Goal: Transaction & Acquisition: Obtain resource

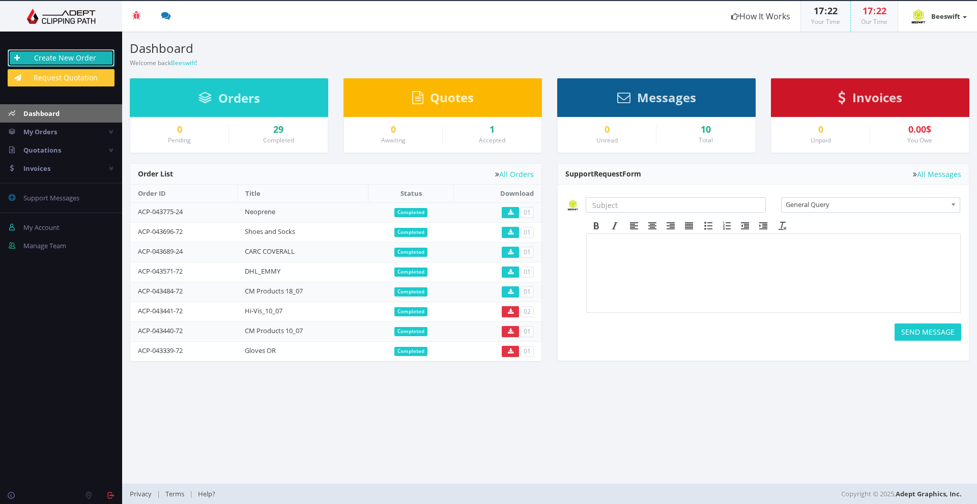
click at [84, 51] on link "Create New Order" at bounding box center [61, 57] width 107 height 17
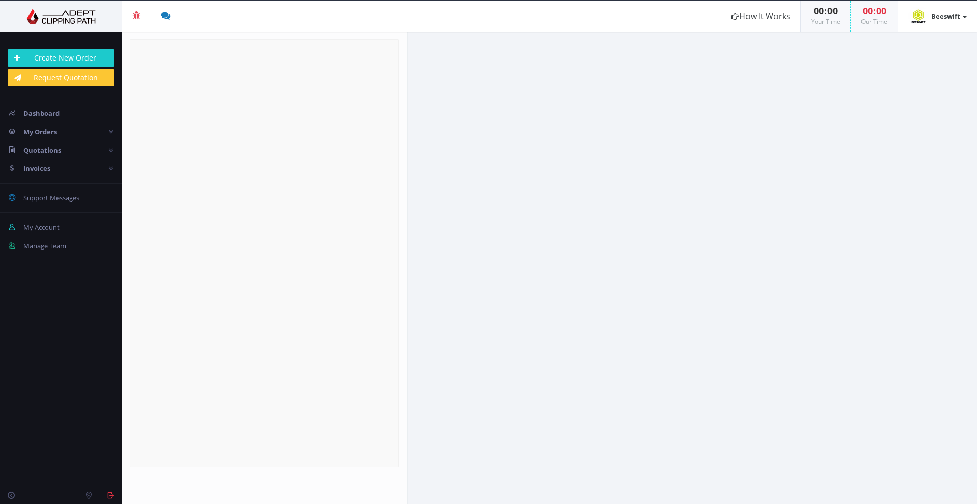
radio input "true"
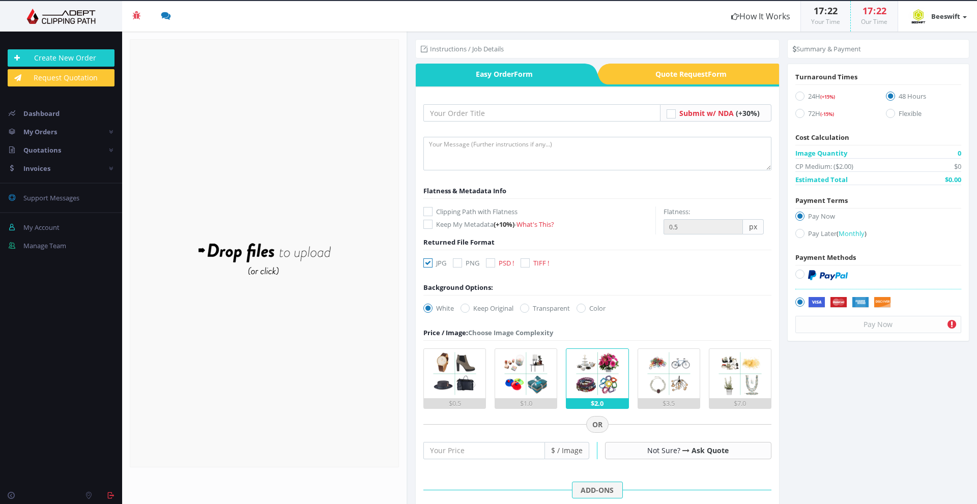
click at [526, 266] on icon at bounding box center [524, 262] width 9 height 9
click at [526, 266] on input "TIFF !" at bounding box center [526, 263] width 7 height 7
checkbox input "true"
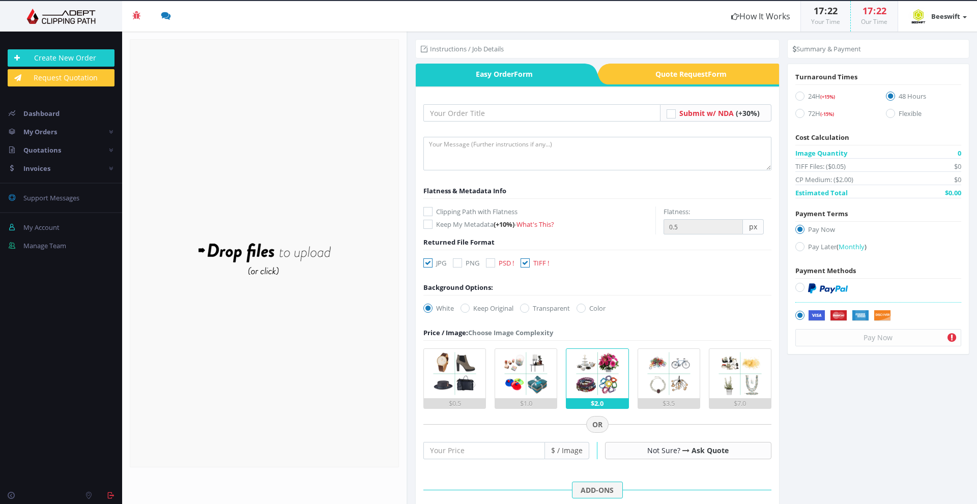
click at [425, 269] on div "JPG PNG PSD ! TIFF !" at bounding box center [489, 265] width 146 height 14
click at [427, 265] on icon at bounding box center [427, 262] width 9 height 9
click at [427, 265] on input "JPG" at bounding box center [429, 263] width 7 height 7
checkbox input "false"
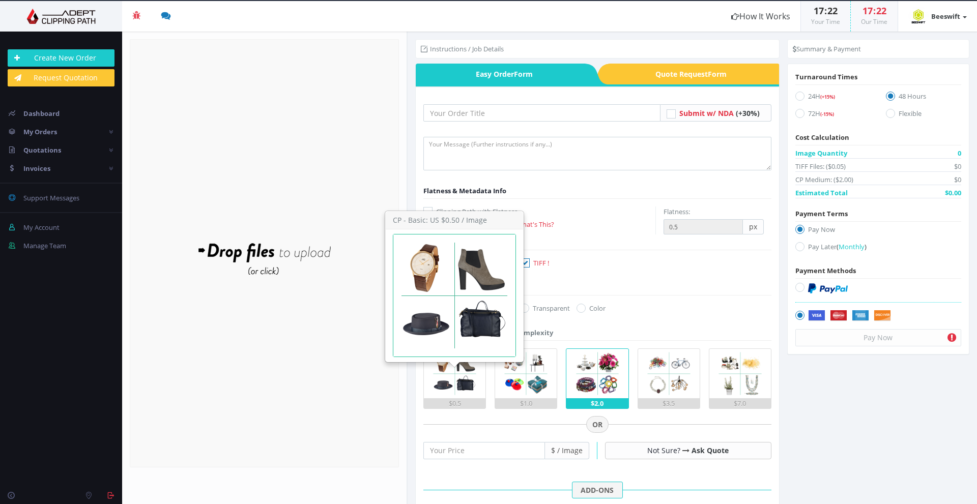
click at [438, 374] on img at bounding box center [454, 373] width 49 height 49
click at [0, 0] on input "$0.5" at bounding box center [0, 0] width 0 height 0
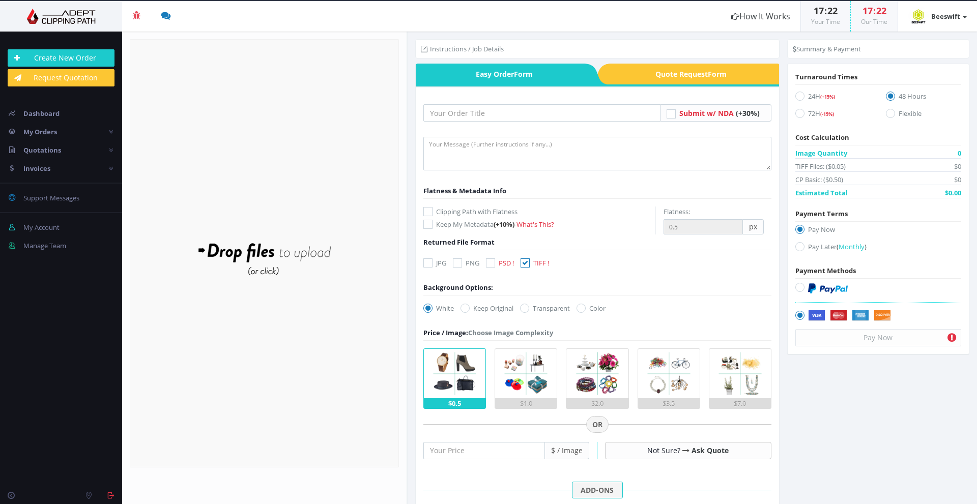
click at [802, 97] on label "24H (+15%)" at bounding box center [832, 98] width 75 height 14
click at [802, 97] on input "24H (+15%)" at bounding box center [801, 96] width 7 height 7
radio input "true"
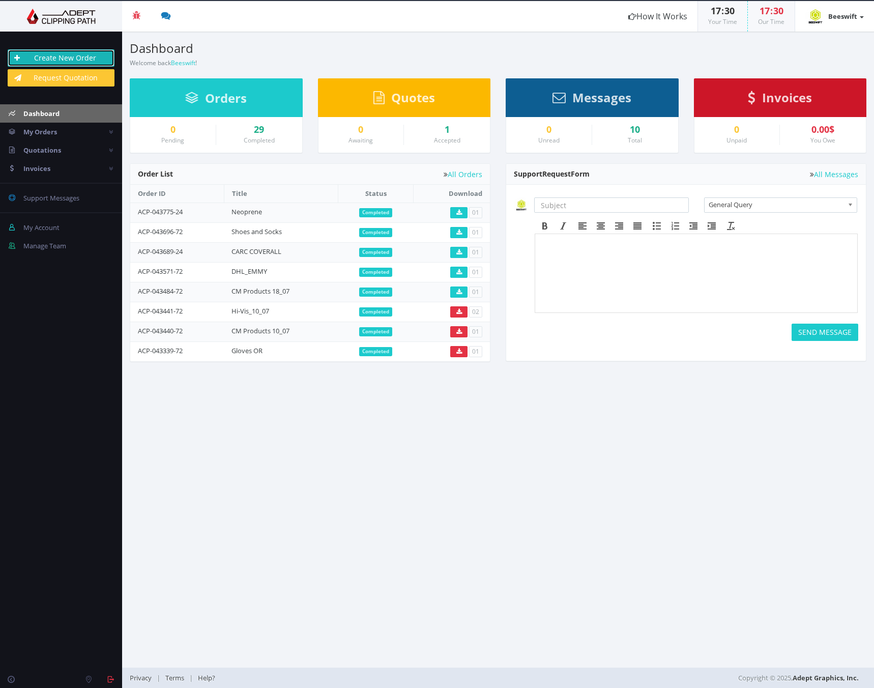
click at [75, 55] on link "Create New Order" at bounding box center [61, 57] width 107 height 17
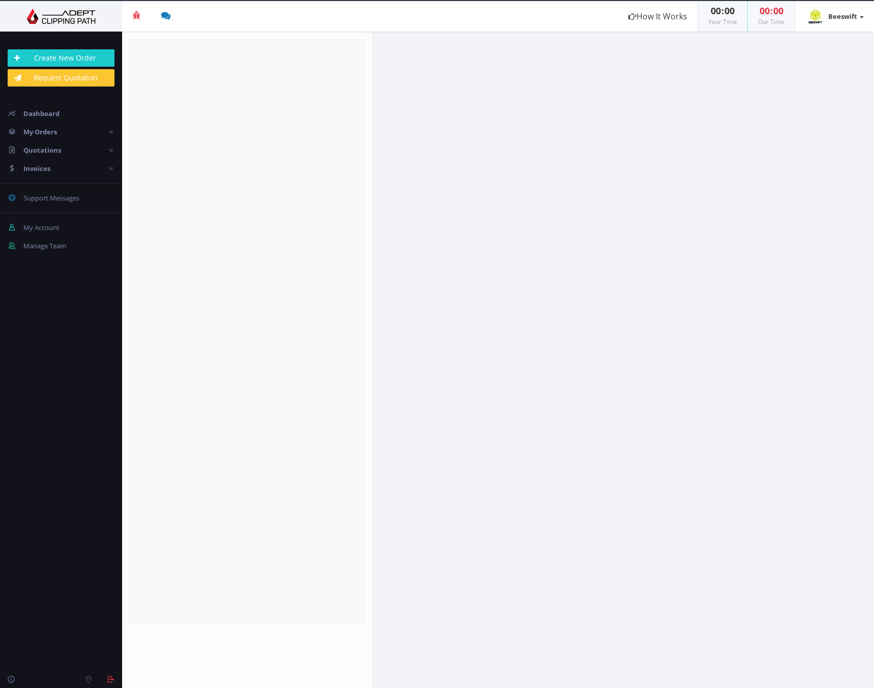
radio input "true"
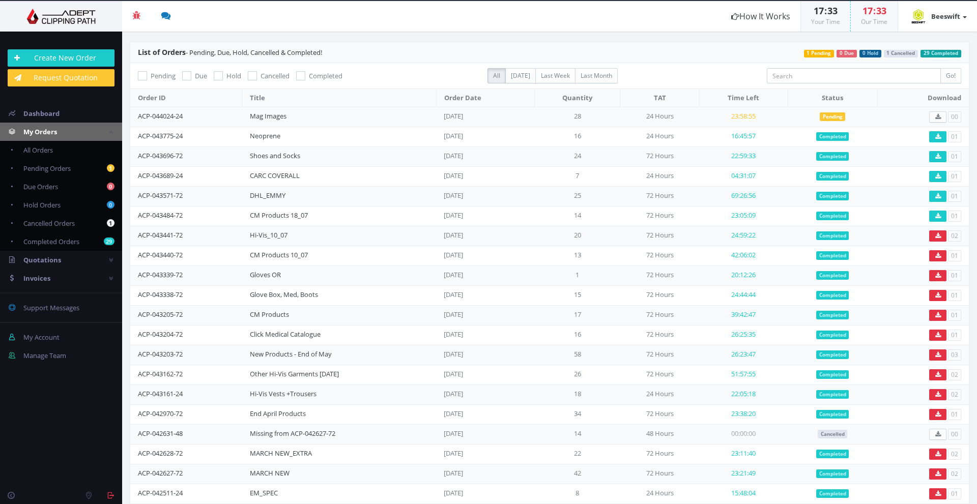
click at [186, 115] on td "ACP-044024-24" at bounding box center [186, 117] width 112 height 20
click at [176, 118] on link "ACP-044024-24" at bounding box center [160, 115] width 45 height 9
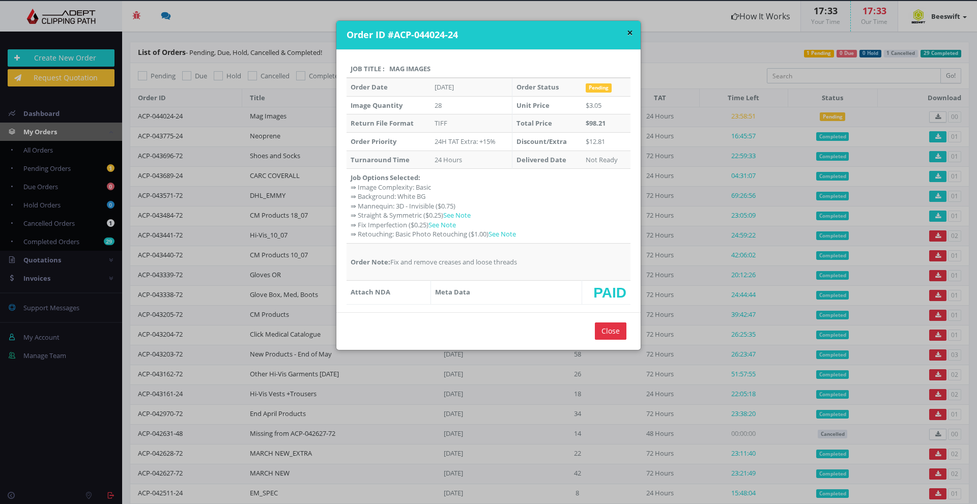
drag, startPoint x: 523, startPoint y: 262, endPoint x: 388, endPoint y: 260, distance: 135.8
click at [388, 260] on td "Order Note: Fix and remove creases and loose threads" at bounding box center [488, 262] width 284 height 37
copy td "Fix and remove creases and loose threads"
click at [699, 30] on div "× Order ID #ACP-044024-24 Job Title : Mag Images Order Date Oct 15, 2025 Order …" at bounding box center [488, 252] width 977 height 504
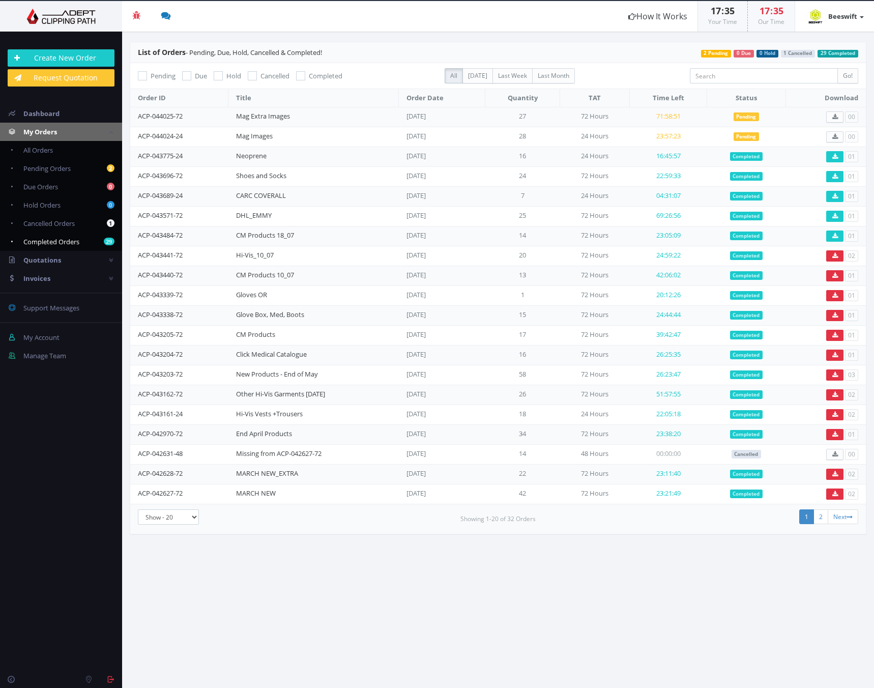
click at [64, 238] on span "Completed Orders" at bounding box center [51, 241] width 56 height 9
checkbox input "true"
click at [49, 277] on span "Invoices" at bounding box center [36, 278] width 27 height 9
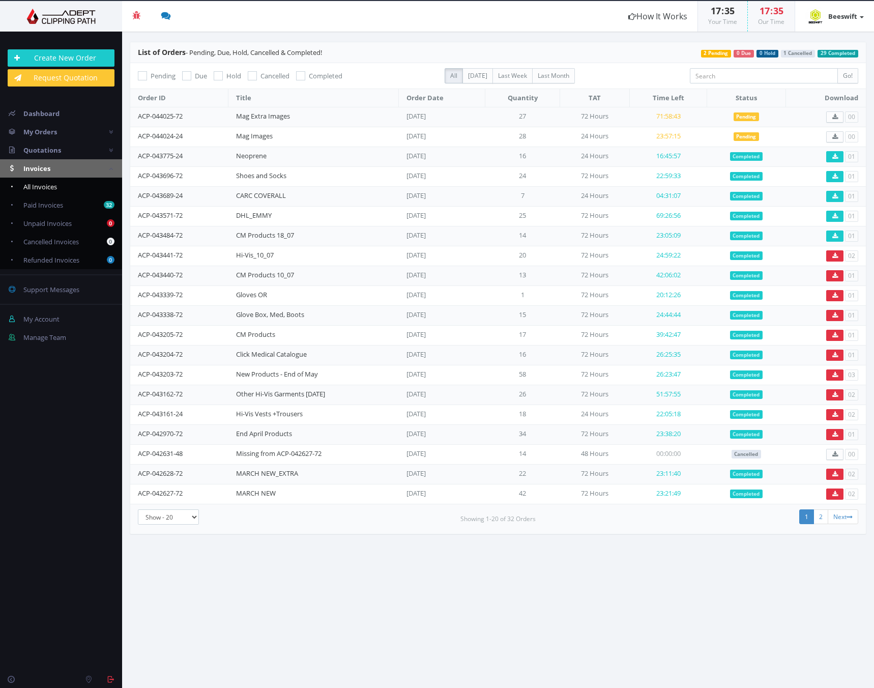
click at [57, 189] on span "All Invoices" at bounding box center [40, 186] width 34 height 9
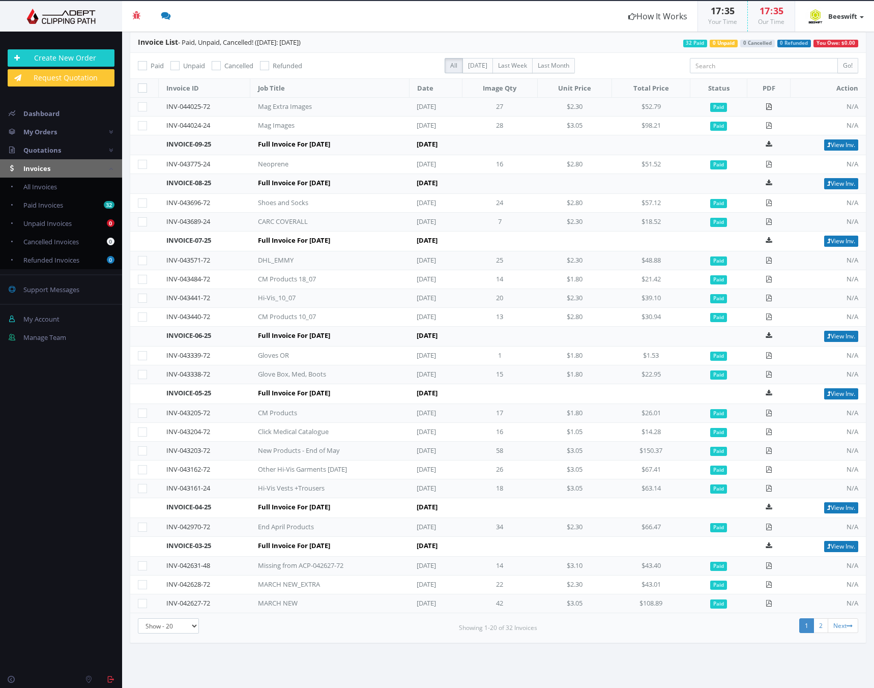
click at [772, 108] on icon at bounding box center [769, 106] width 7 height 7
click at [771, 122] on icon at bounding box center [769, 125] width 7 height 7
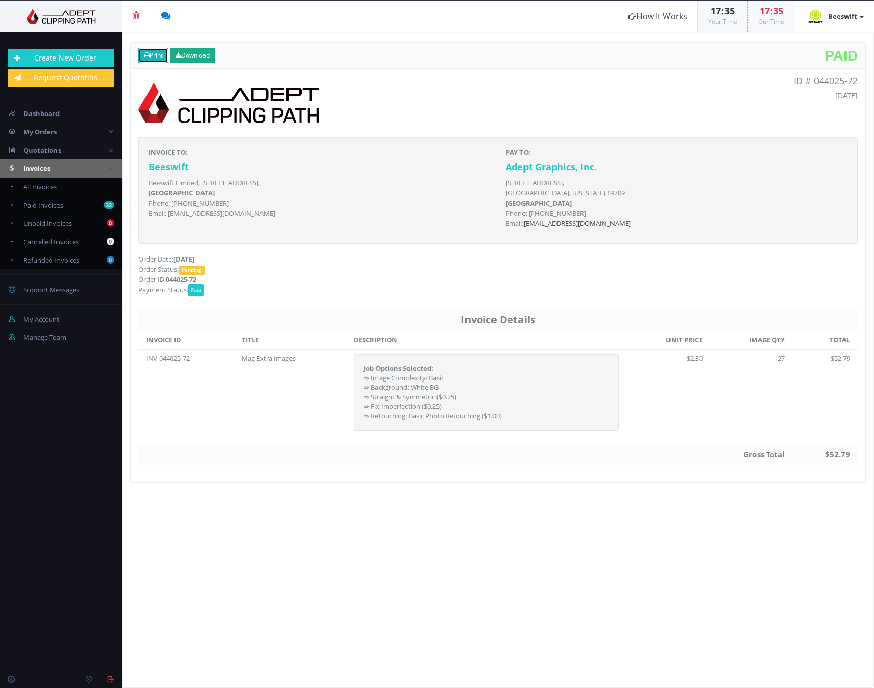
click at [163, 52] on link "Print" at bounding box center [153, 55] width 30 height 15
click at [157, 55] on link "Print" at bounding box center [153, 55] width 30 height 15
